Goal: Task Accomplishment & Management: Manage account settings

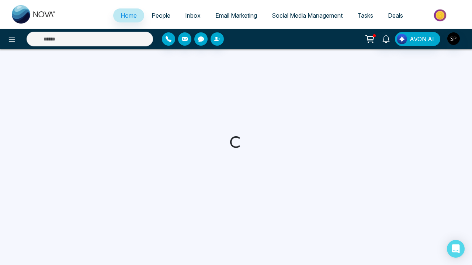
select select "*"
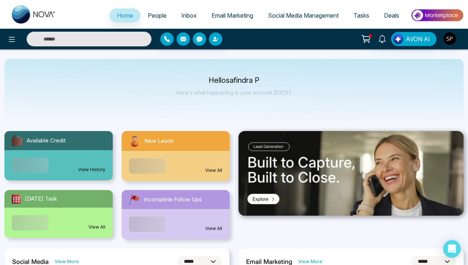
click at [351, 173] on img at bounding box center [351, 173] width 225 height 85
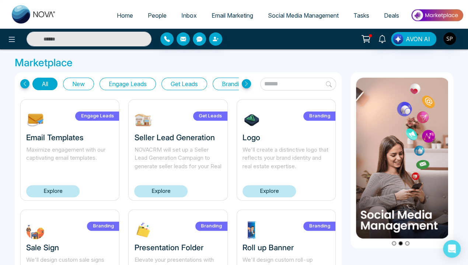
click at [25, 84] on icon at bounding box center [24, 83] width 9 height 9
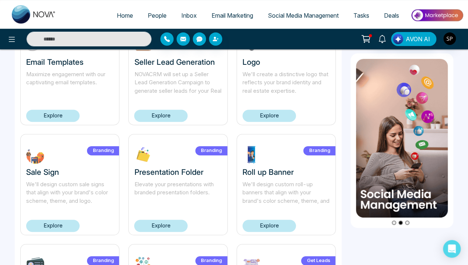
scroll to position [79, 0]
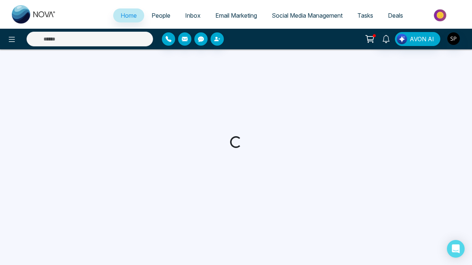
select select "*"
